Goal: Task Accomplishment & Management: Use online tool/utility

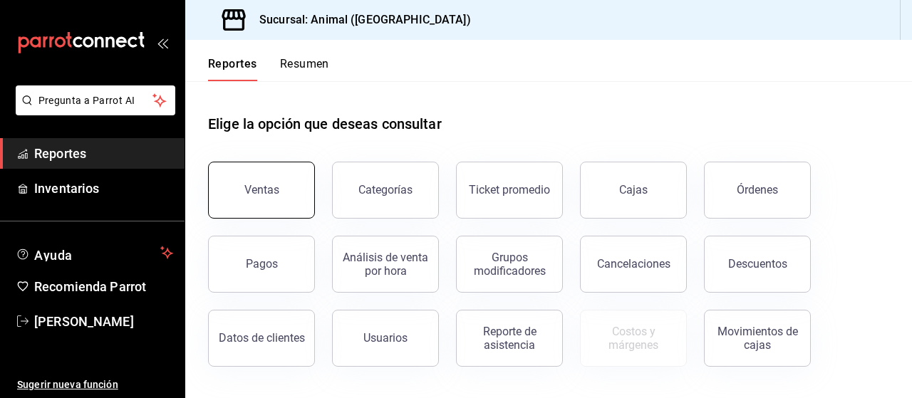
click at [300, 171] on button "Ventas" at bounding box center [261, 190] width 107 height 57
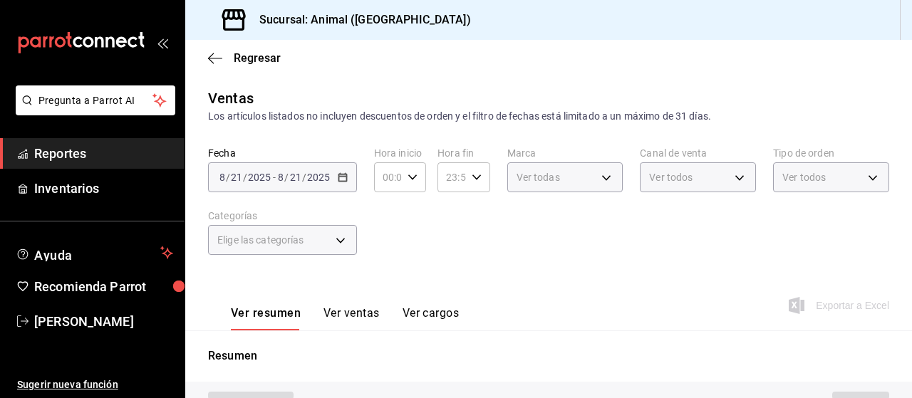
type input "PARROT,UBER_EATS,RAPPI,DIDI_FOOD,ONLINE"
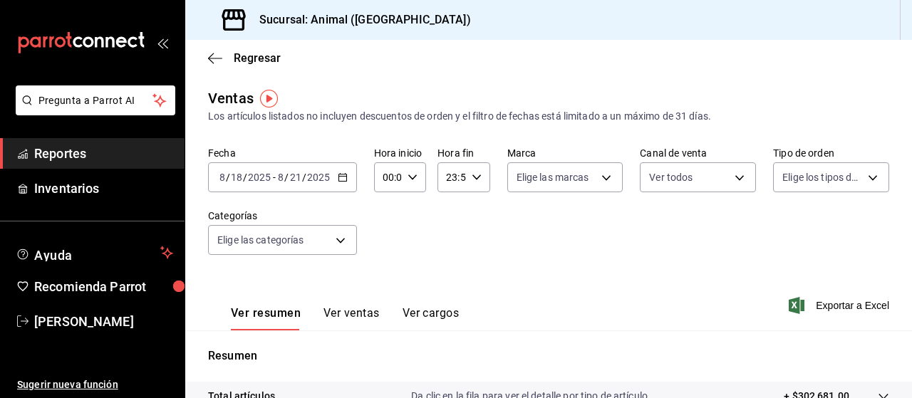
click at [345, 179] on icon "button" at bounding box center [343, 177] width 10 height 10
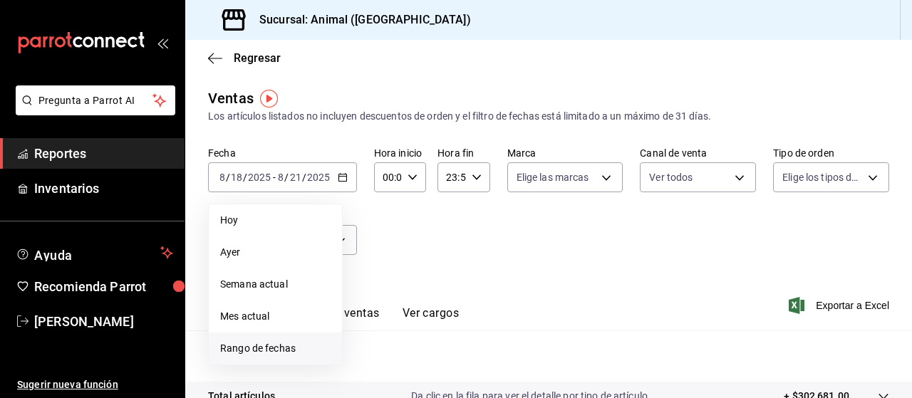
click at [276, 351] on span "Rango de fechas" at bounding box center [275, 348] width 110 height 15
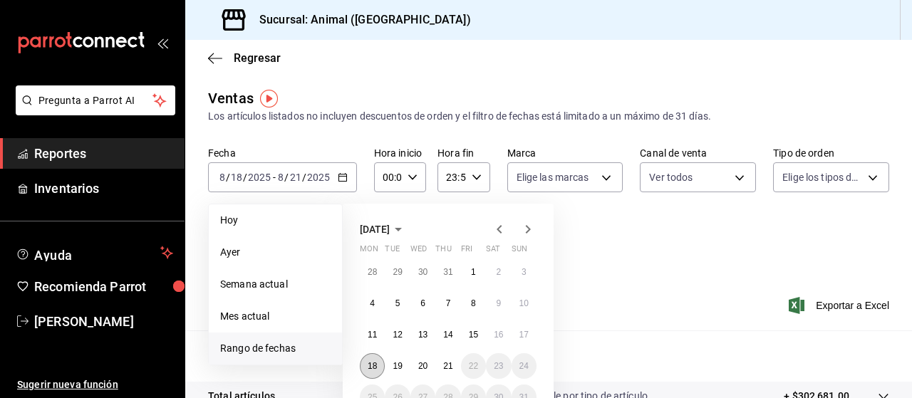
click at [370, 362] on abbr "18" at bounding box center [372, 366] width 9 height 10
click at [439, 374] on button "21" at bounding box center [447, 366] width 25 height 26
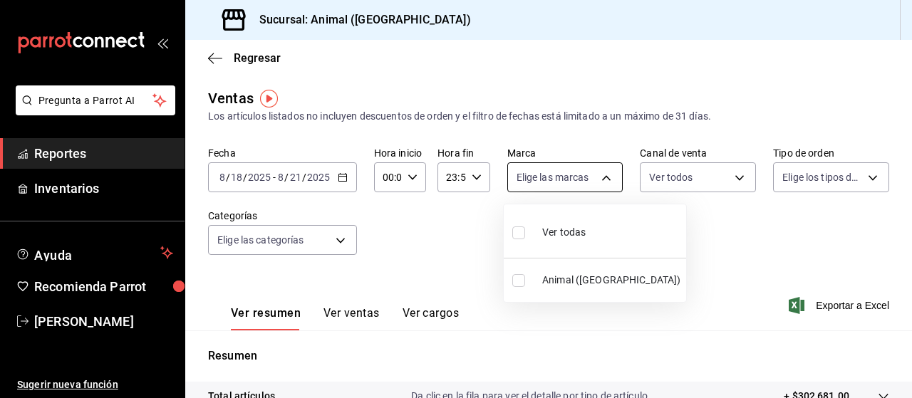
click at [578, 186] on body "Pregunta a Parrot AI Reportes Inventarios Ayuda Recomienda Parrot [PERSON_NAME]…" at bounding box center [456, 199] width 912 height 398
click at [561, 228] on span "Ver todas" at bounding box center [563, 232] width 43 height 15
type input "96838179-8fbb-4073-aae3-1789726318c8"
checkbox input "true"
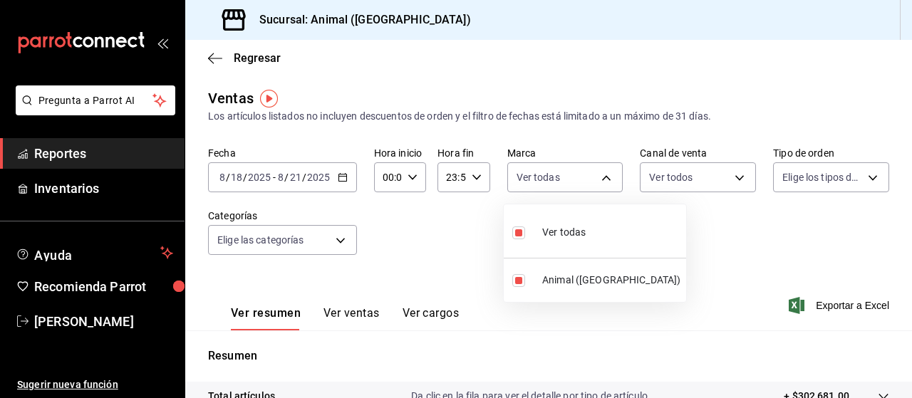
click at [828, 180] on div at bounding box center [456, 199] width 912 height 398
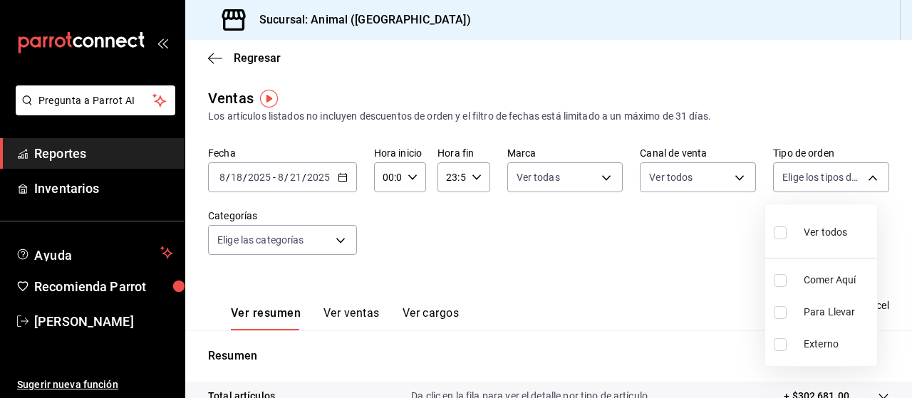
click at [828, 180] on body "Pregunta a Parrot AI Reportes Inventarios Ayuda Recomienda Parrot [PERSON_NAME]…" at bounding box center [456, 199] width 912 height 398
click at [812, 223] on div "Ver todos" at bounding box center [809, 231] width 73 height 31
type input "89cc3392-1a89-49ed-91c4-e66ea58282e1,025cf6ae-25b7-4698-bb98-3d77af74a196,EXTER…"
checkbox input "true"
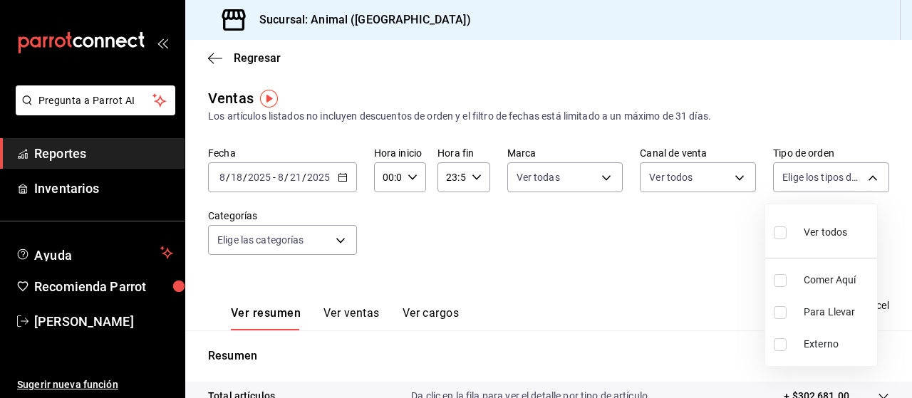
checkbox input "true"
click at [336, 244] on div at bounding box center [456, 199] width 912 height 398
click at [336, 244] on body "Pregunta a Parrot AI Reportes Inventarios Ayuda Recomienda Parrot [PERSON_NAME]…" at bounding box center [456, 199] width 912 height 398
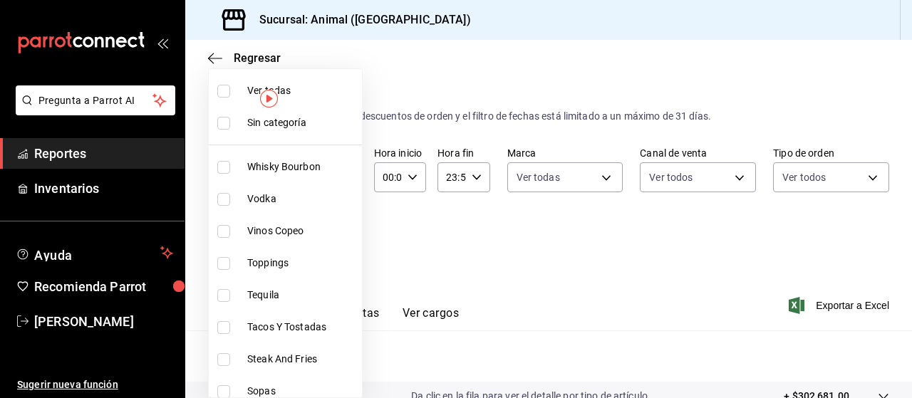
click at [282, 93] on span "Ver todas" at bounding box center [301, 90] width 109 height 15
type input "696422f3-042f-4992-a796-20cec1d2addd,ab2f2cdd-2d2d-455a-bd59-969ed93fbee5,5744a…"
checkbox input "true"
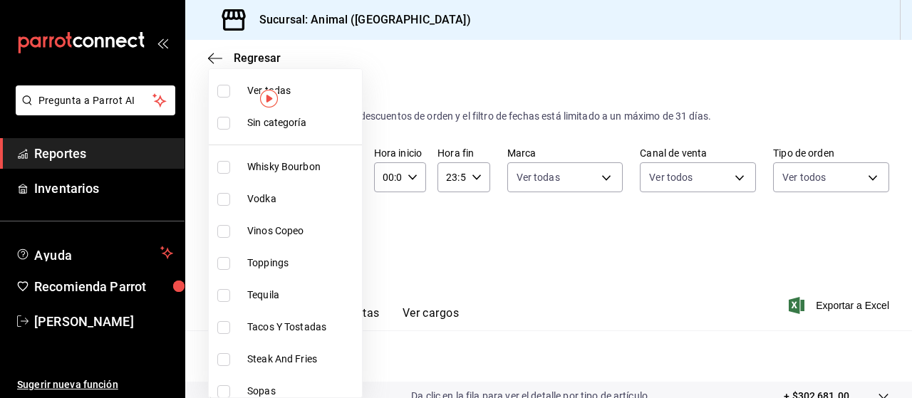
checkbox input "true"
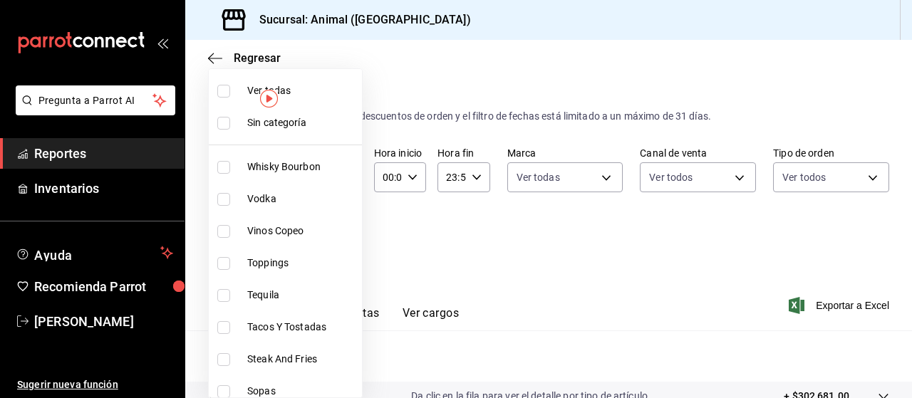
checkbox input "true"
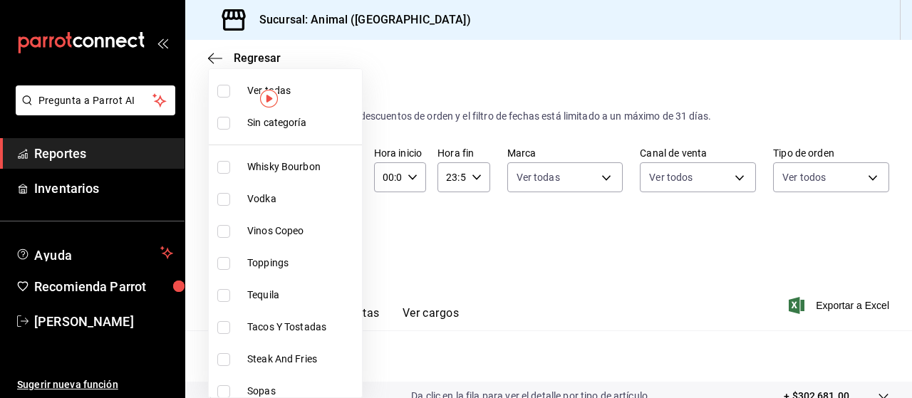
checkbox input "true"
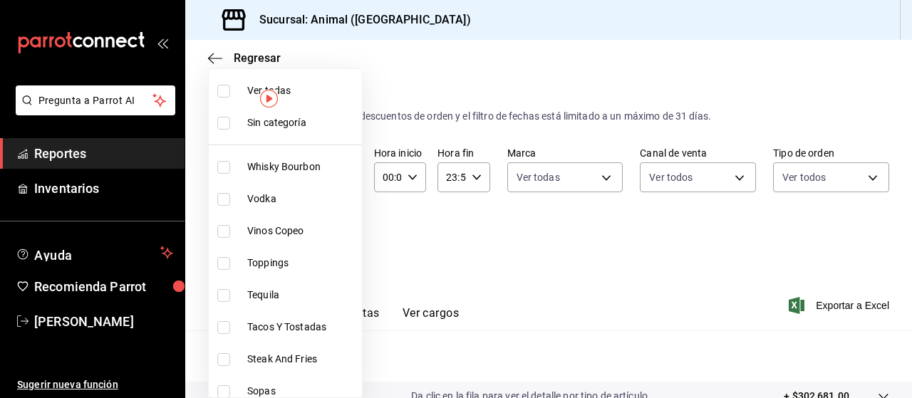
checkbox input "true"
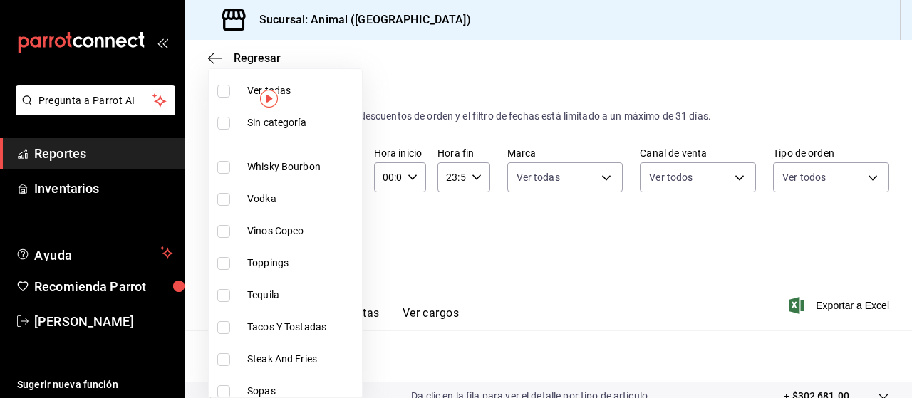
checkbox input "true"
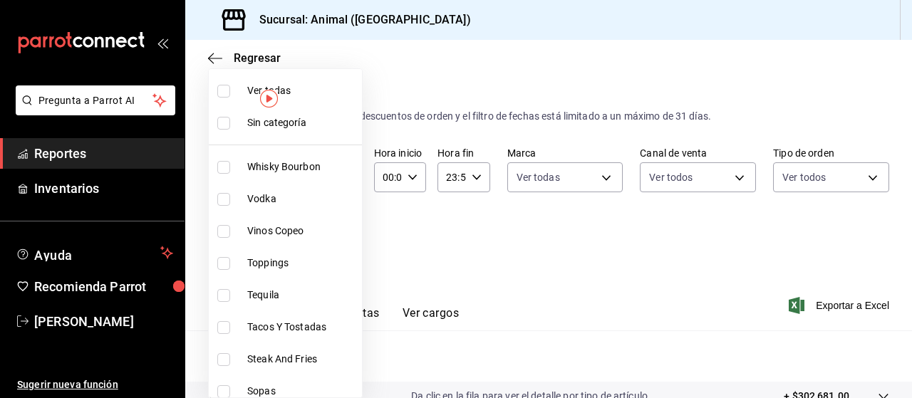
checkbox input "true"
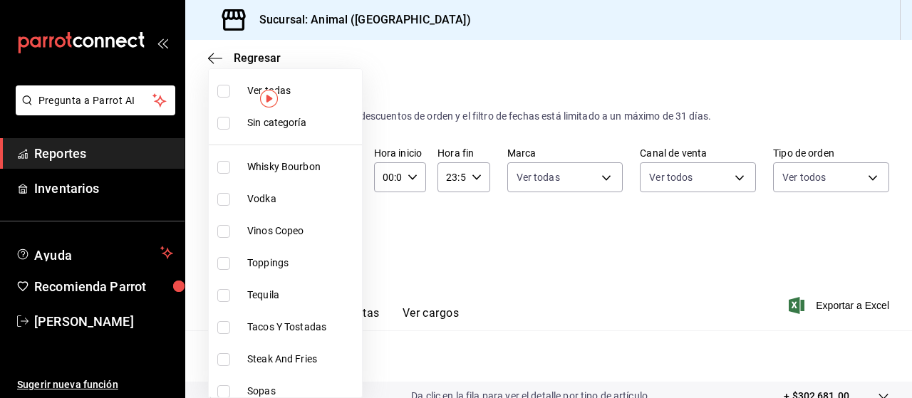
checkbox input "true"
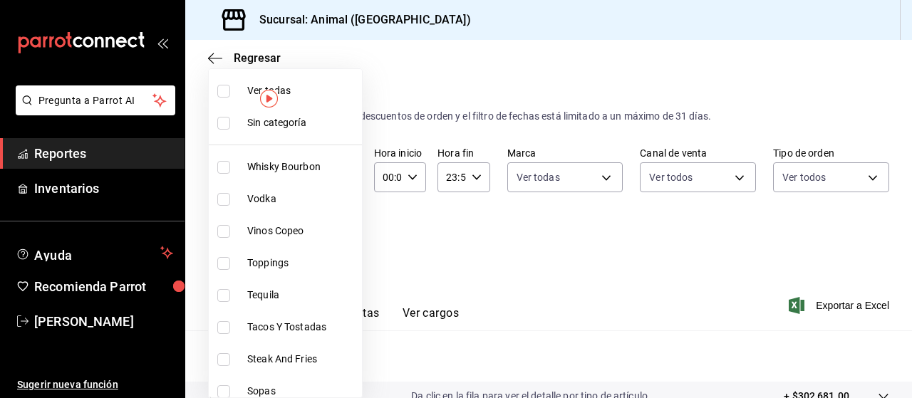
checkbox input "true"
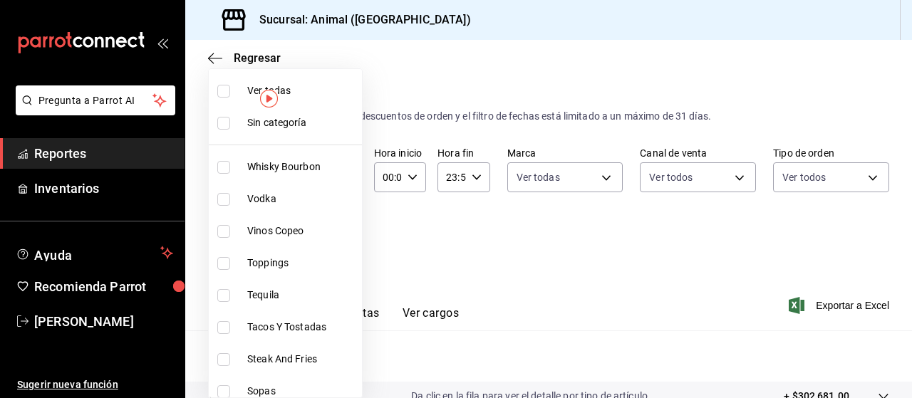
checkbox input "true"
click at [906, 391] on div at bounding box center [456, 199] width 912 height 398
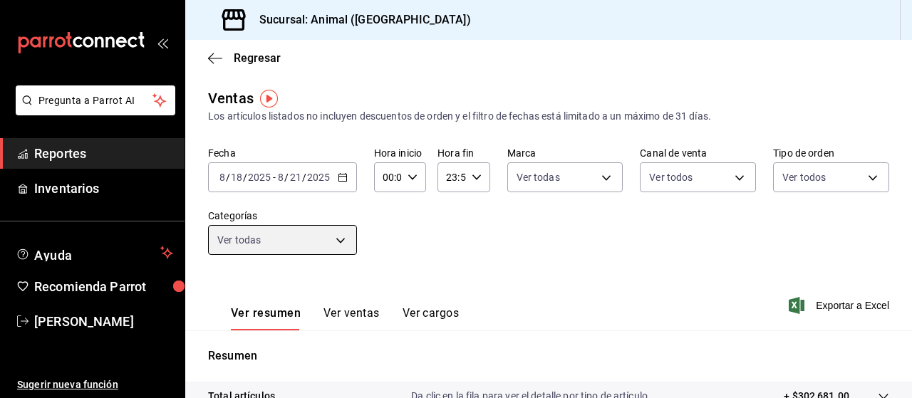
scroll to position [28, 0]
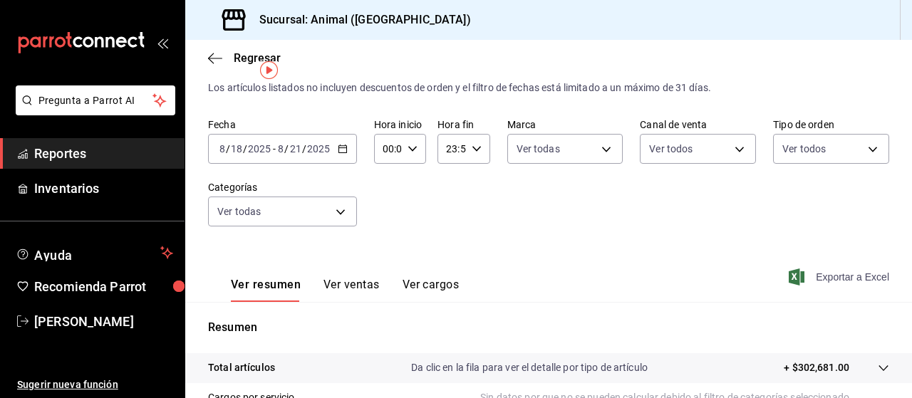
click at [829, 278] on span "Exportar a Excel" at bounding box center [840, 277] width 98 height 17
